Goal: Information Seeking & Learning: Find specific page/section

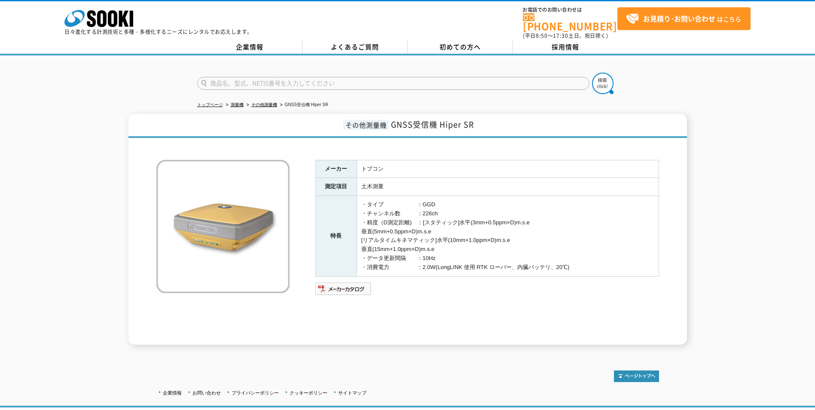
click at [274, 77] on input "text" at bounding box center [393, 83] width 392 height 13
type input "VR"
click at [596, 73] on img at bounding box center [602, 83] width 21 height 21
